Goal: Obtain resource: Obtain resource

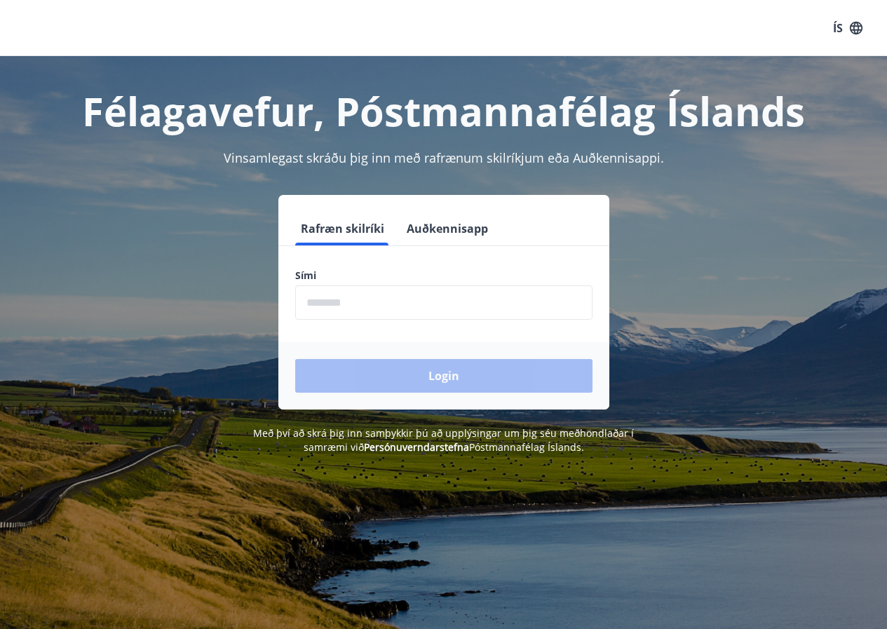
click at [373, 305] on input "phone" at bounding box center [443, 303] width 297 height 34
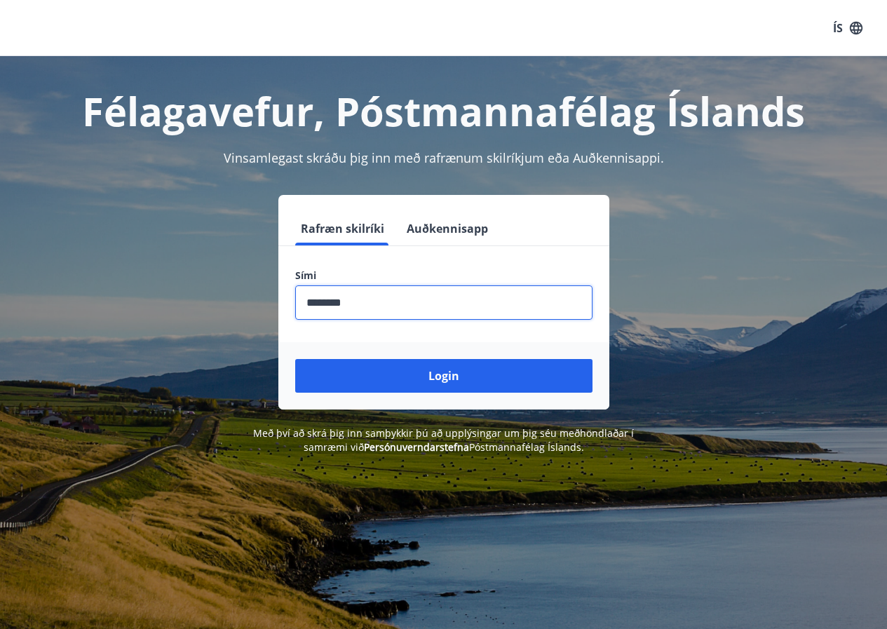
type input "********"
click at [295, 359] on button "Login" at bounding box center [443, 376] width 297 height 34
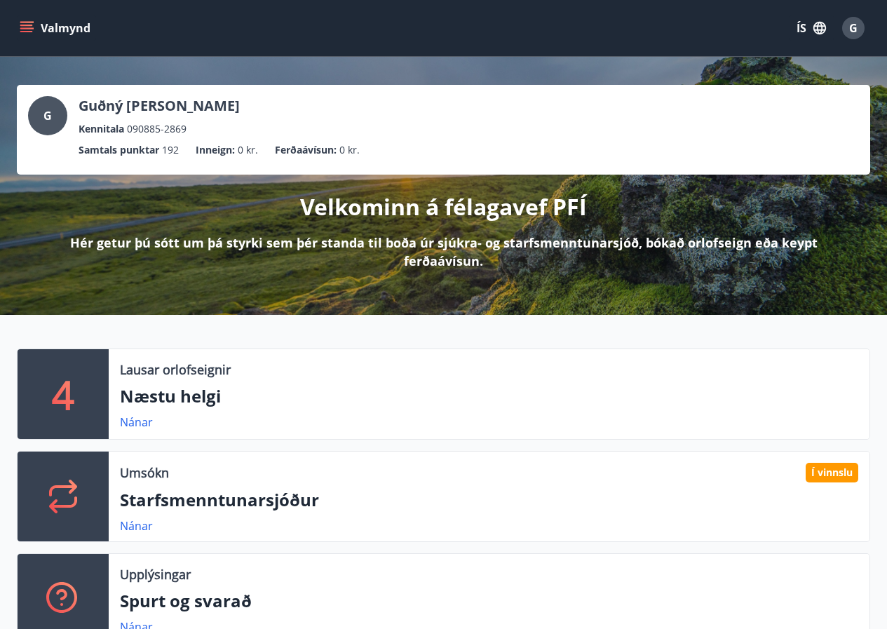
click at [30, 22] on icon "menu" at bounding box center [27, 22] width 15 height 1
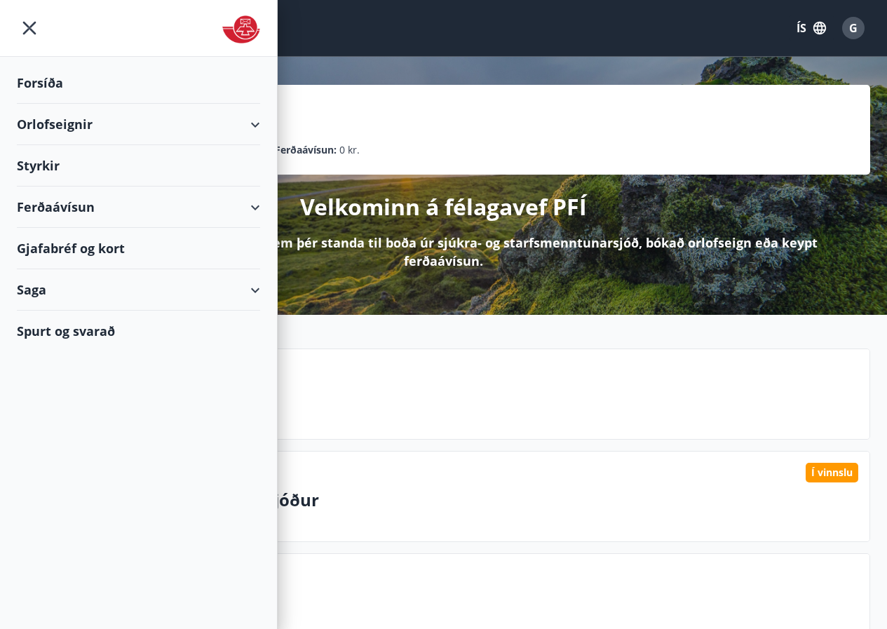
click at [133, 210] on div "Ferðaávísun" at bounding box center [138, 207] width 243 height 41
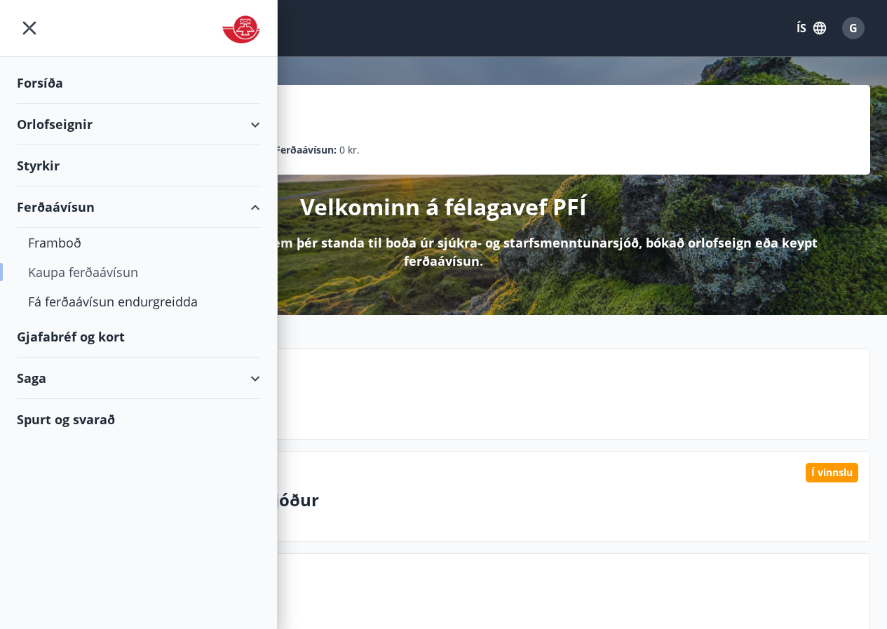
click at [70, 270] on div "Kaupa ferðaávísun" at bounding box center [138, 271] width 221 height 29
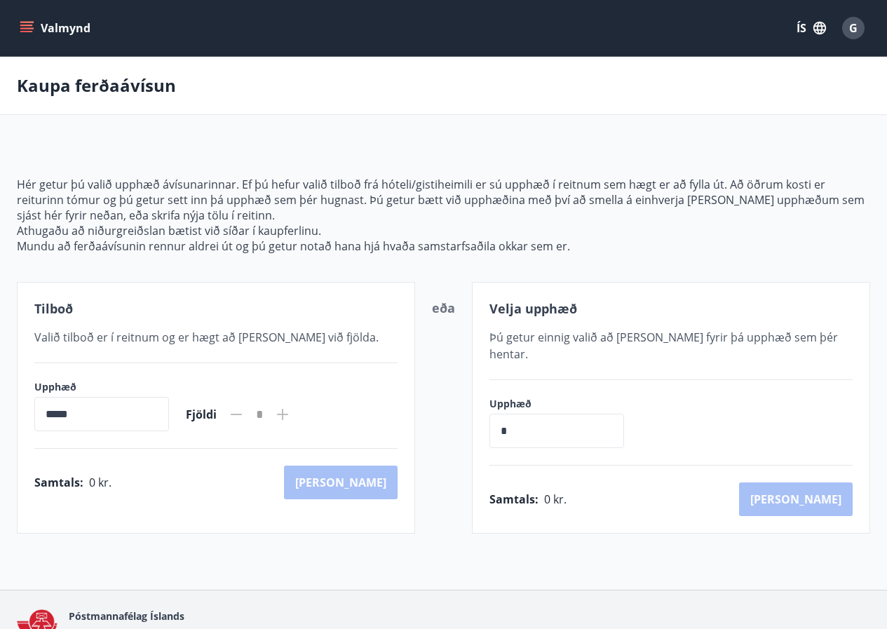
click at [30, 23] on icon "menu" at bounding box center [27, 28] width 14 height 14
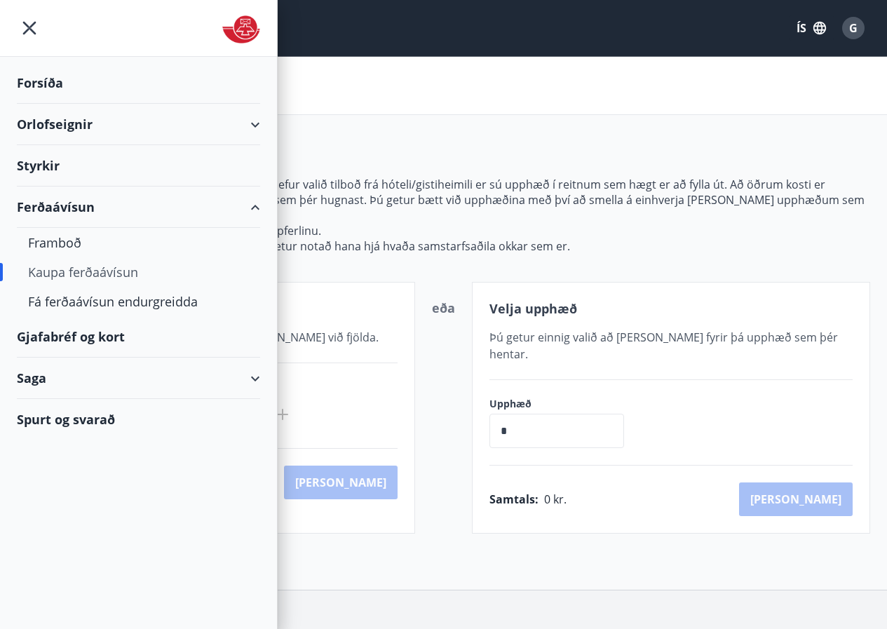
click at [66, 338] on div "Gjafabréf og kort" at bounding box center [138, 336] width 243 height 41
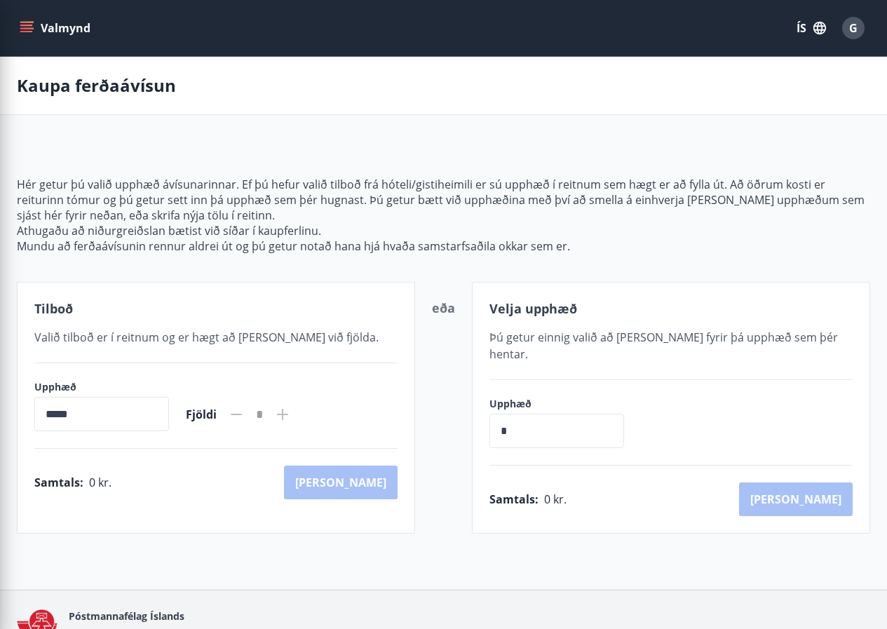
click at [424, 200] on p "Hér getur þú valið upphæð ávísunarinnar. Ef þú hefur valið tilboð frá hóteli/gi…" at bounding box center [444, 200] width 854 height 46
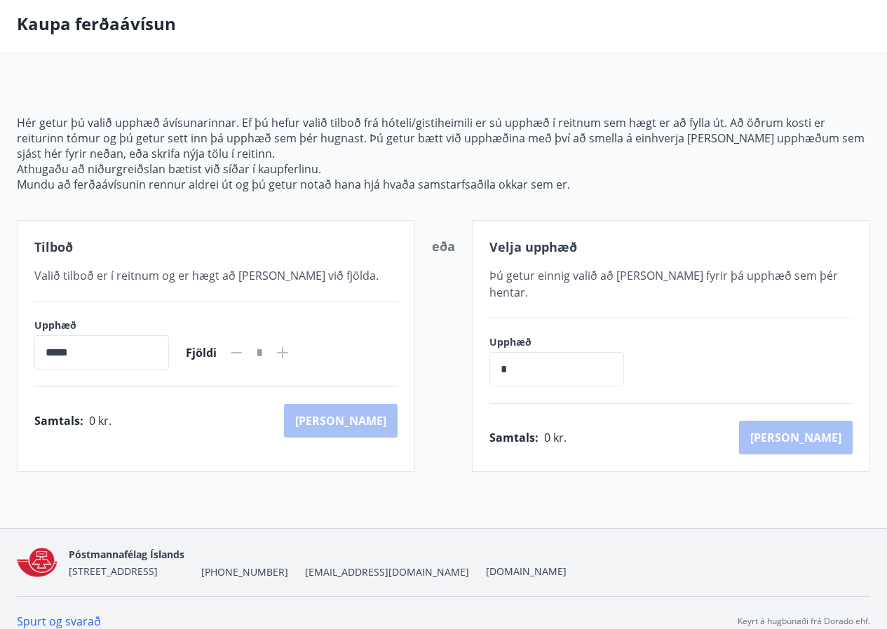
click at [121, 342] on input "*****" at bounding box center [101, 352] width 135 height 34
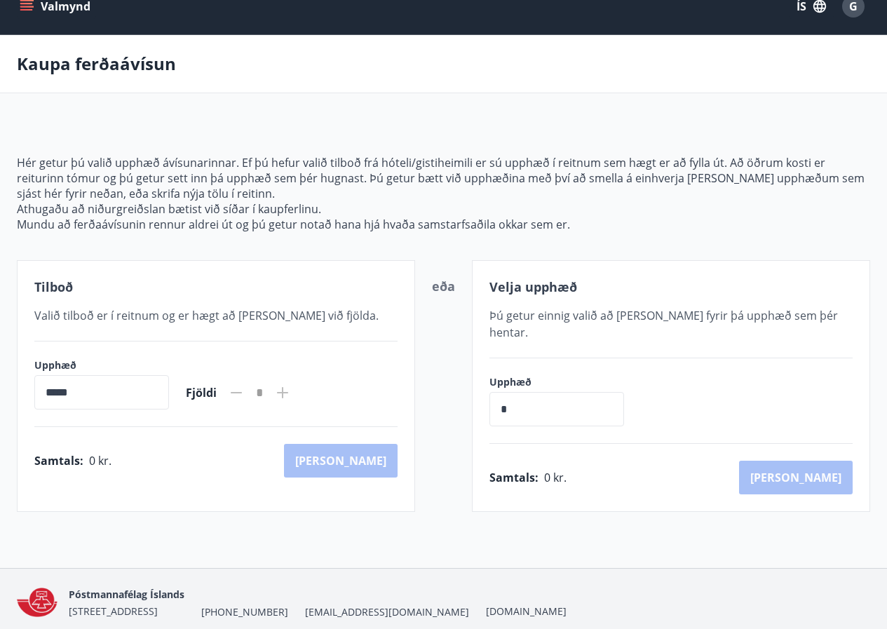
scroll to position [0, 0]
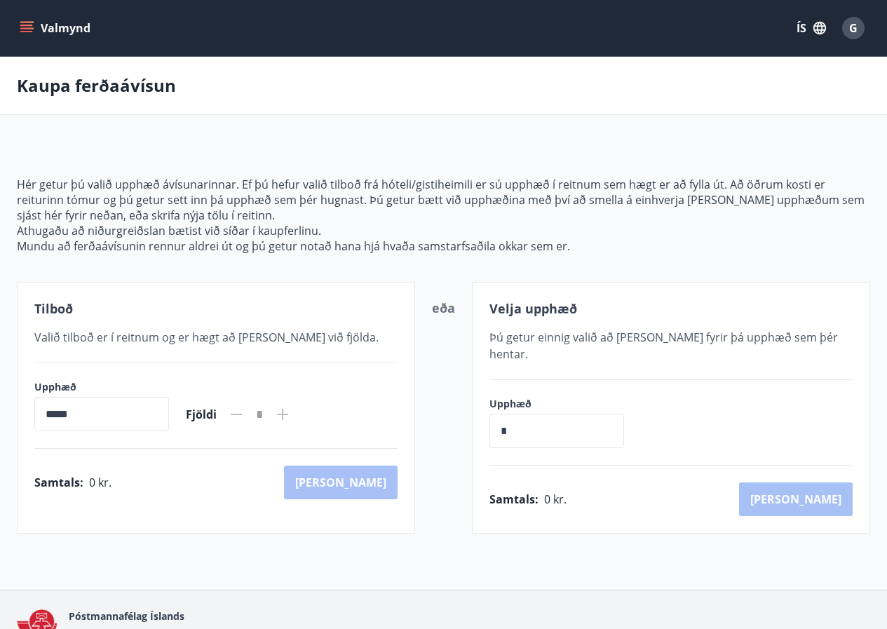
click at [29, 24] on icon "menu" at bounding box center [27, 28] width 14 height 14
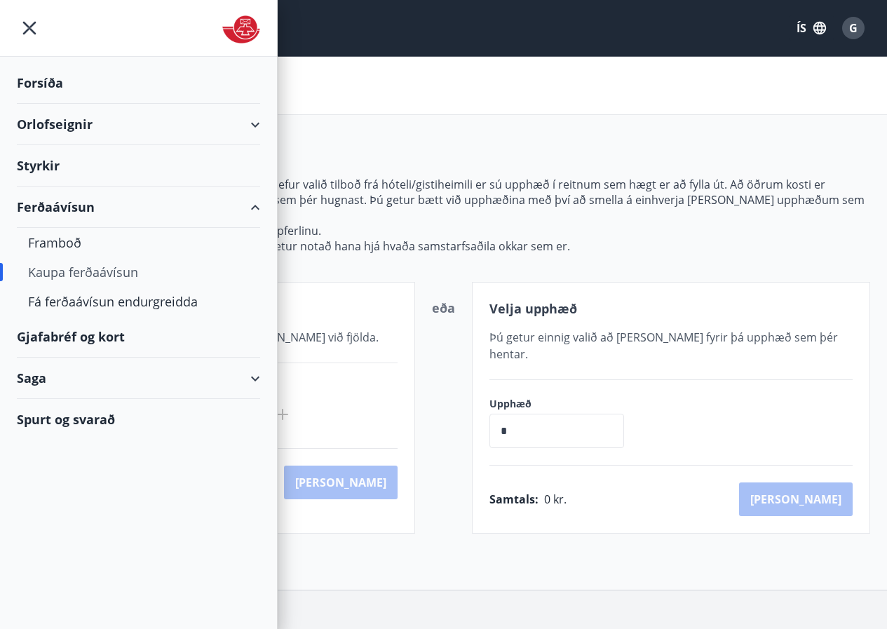
click at [166, 129] on div "Orlofseignir" at bounding box center [138, 124] width 243 height 41
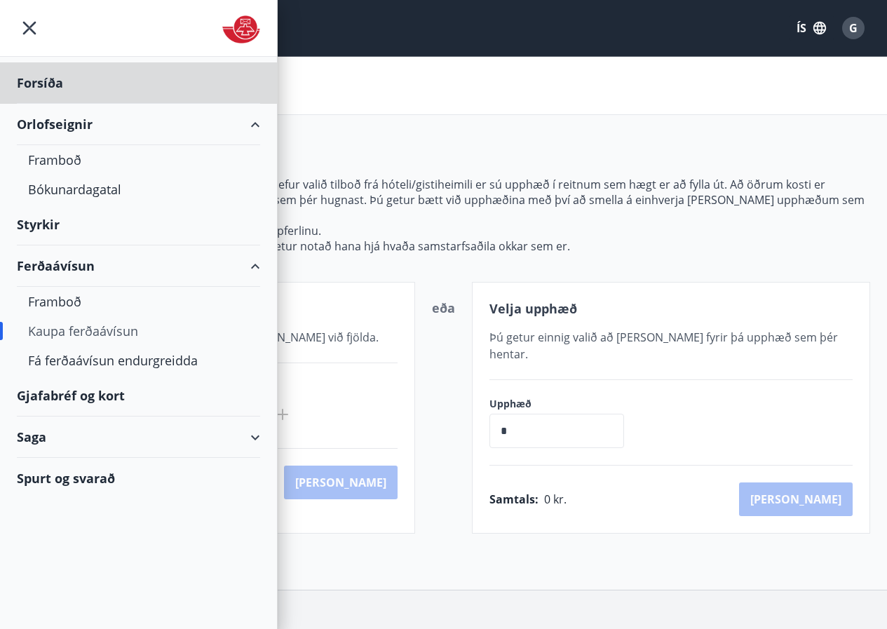
click at [42, 223] on div "Styrkir" at bounding box center [138, 224] width 243 height 41
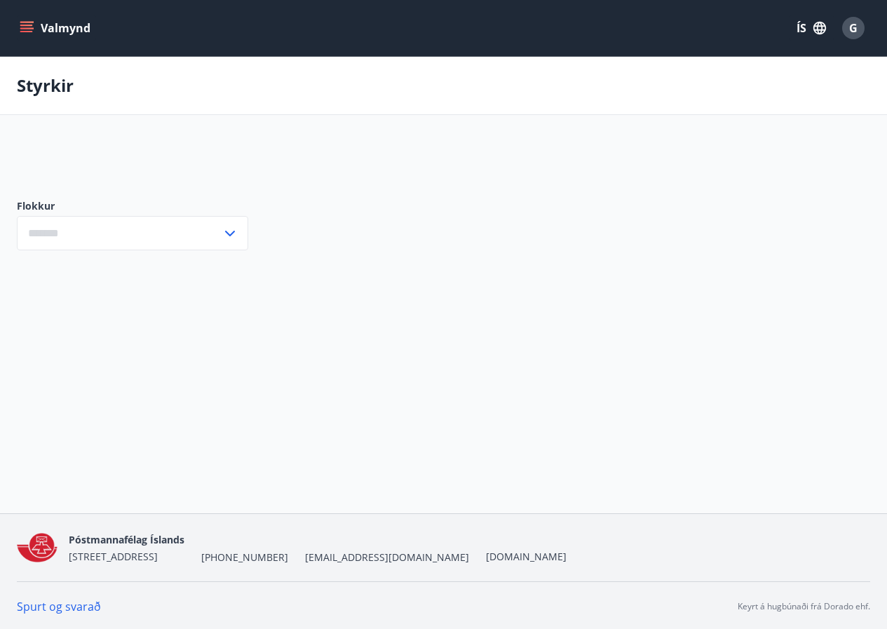
type input "***"
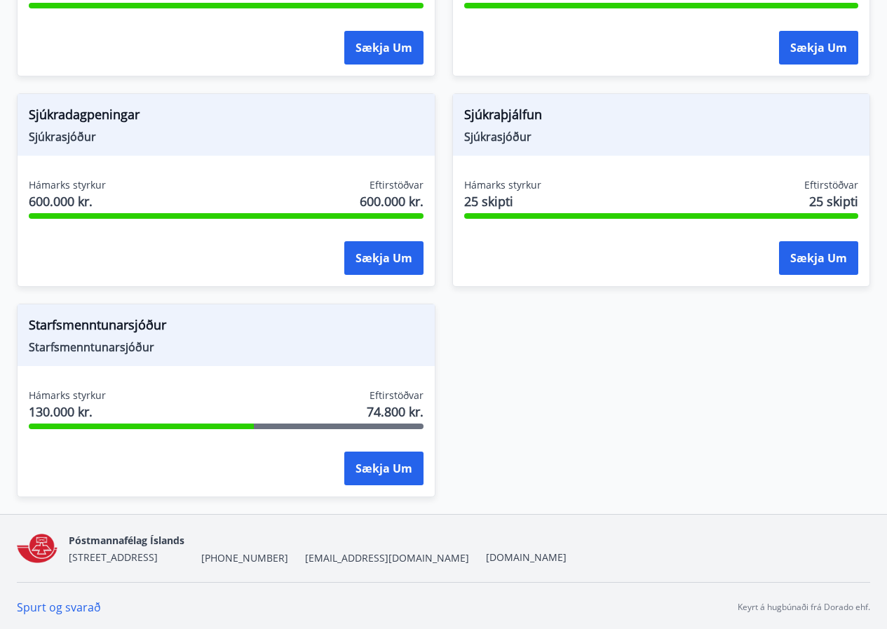
scroll to position [1066, 0]
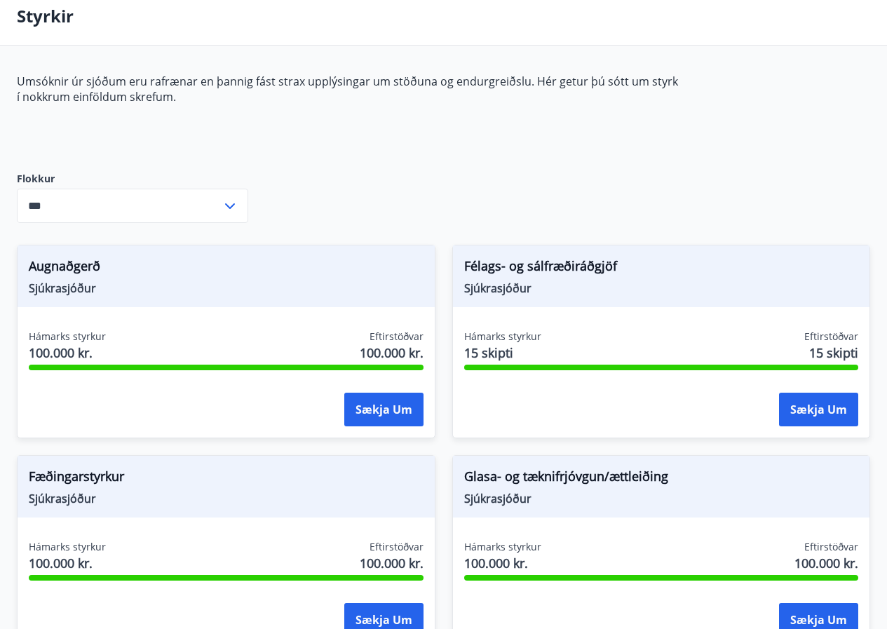
scroll to position [0, 0]
